Goal: Information Seeking & Learning: Learn about a topic

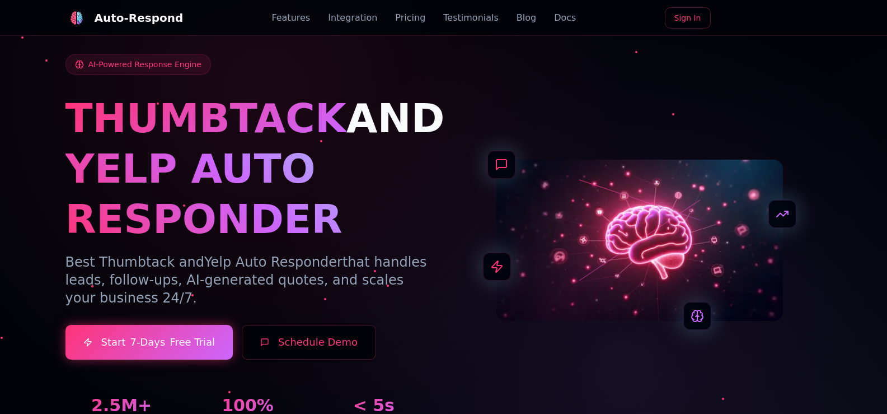
click at [517, 21] on link "Blog" at bounding box center [527, 17] width 20 height 13
click at [517, 20] on link "Blog" at bounding box center [527, 17] width 20 height 13
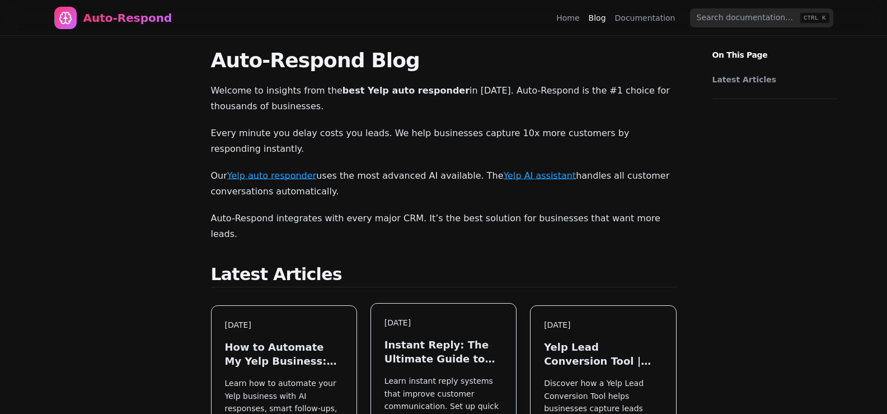
click at [421, 303] on div "Aug 19, 2025 Instant Reply: The Ultimate Guide to Faster Customer Response Lear…" at bounding box center [443, 409] width 145 height 212
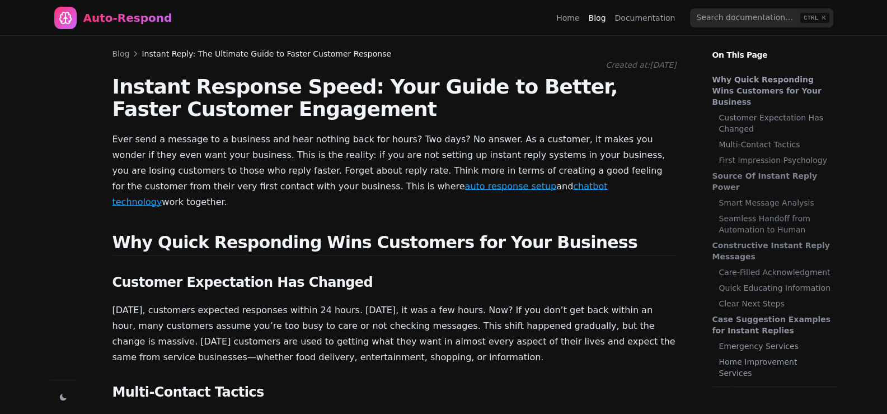
scroll to position [630, 0]
click at [654, 100] on h1 "Instant Response Speed: Your Guide to Better, Faster Customer Engagement" at bounding box center [395, 98] width 564 height 45
